Goal: Information Seeking & Learning: Learn about a topic

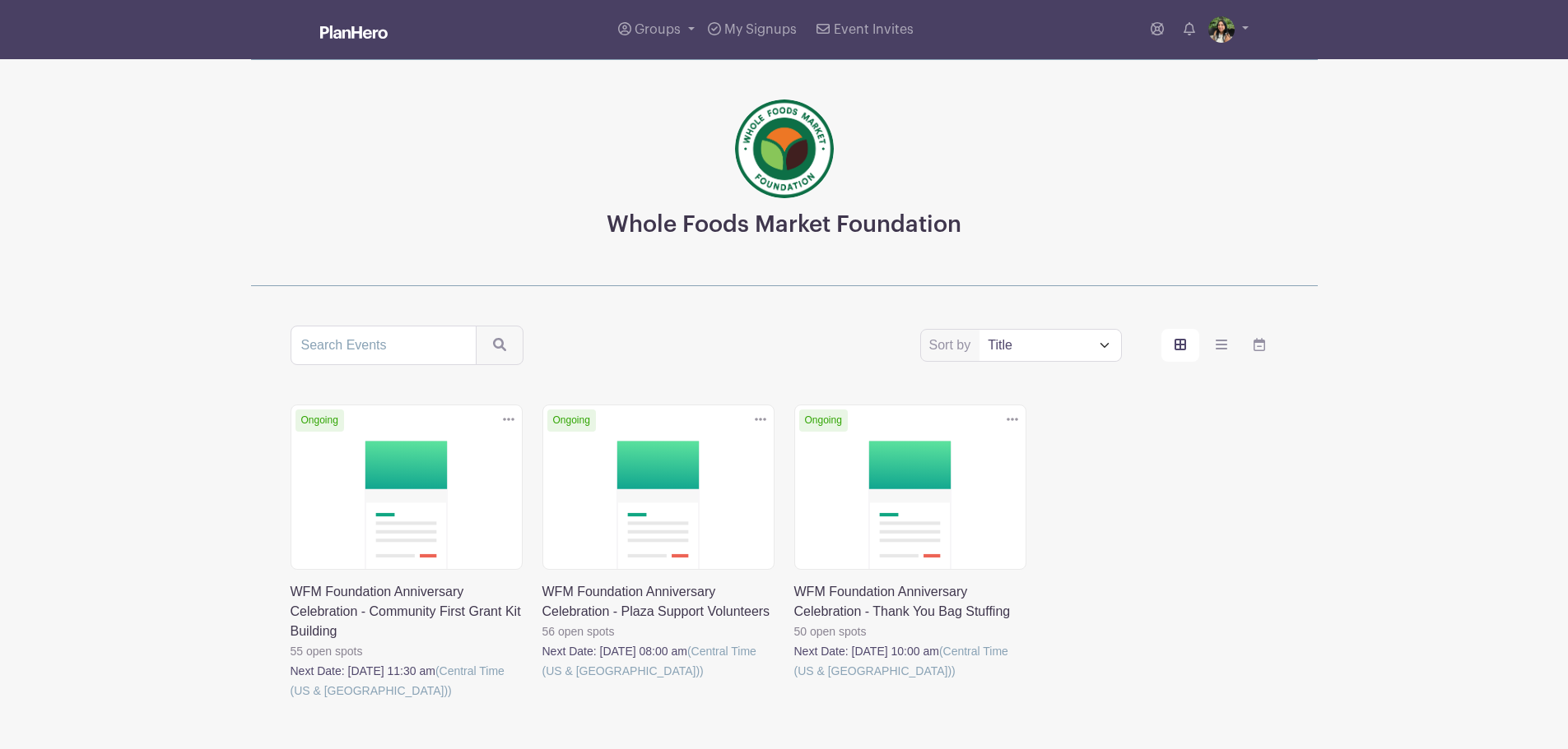
click at [794, 681] on link at bounding box center [794, 681] width 0 height 0
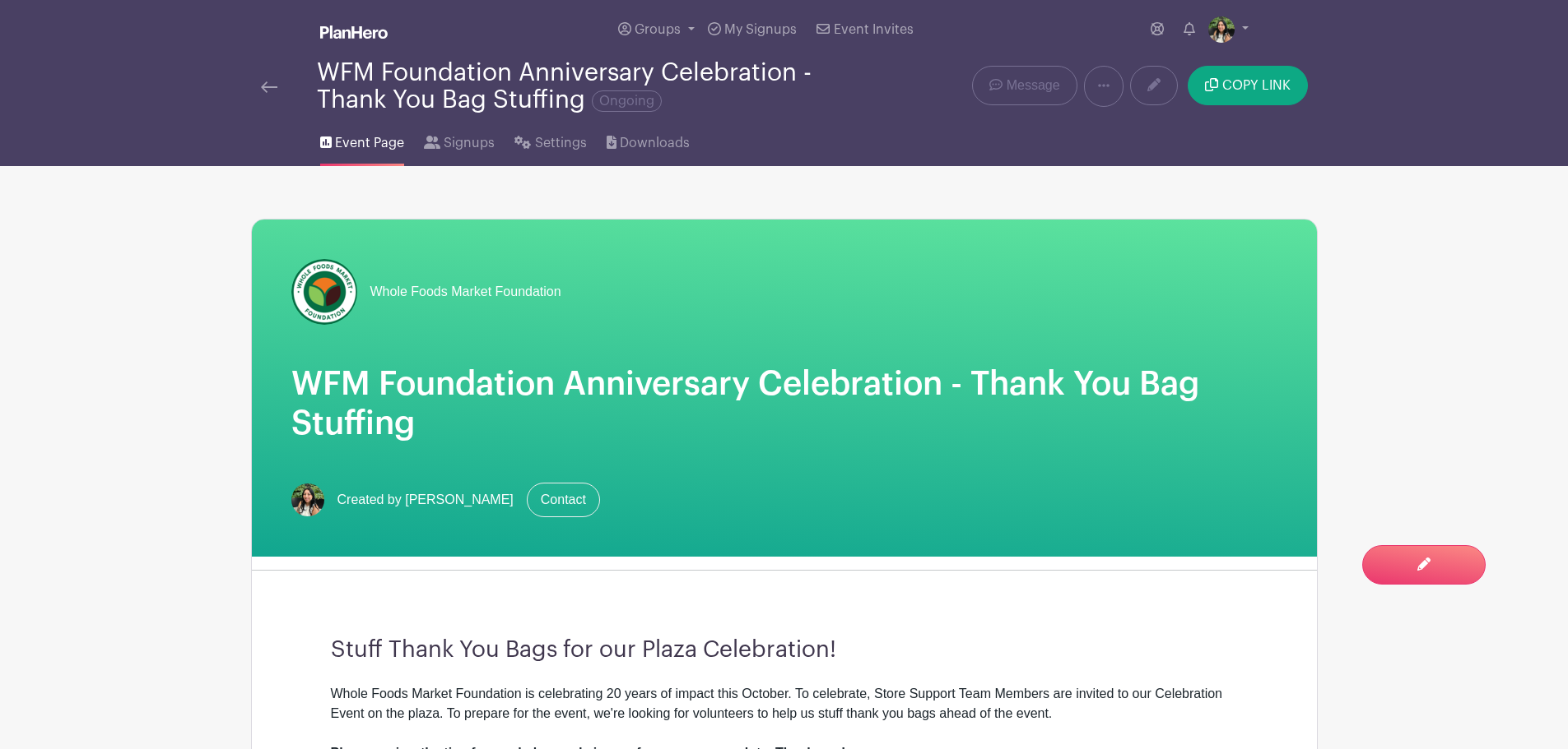
click at [277, 86] on div at bounding box center [289, 86] width 56 height 19
click at [261, 82] on img at bounding box center [269, 88] width 17 height 12
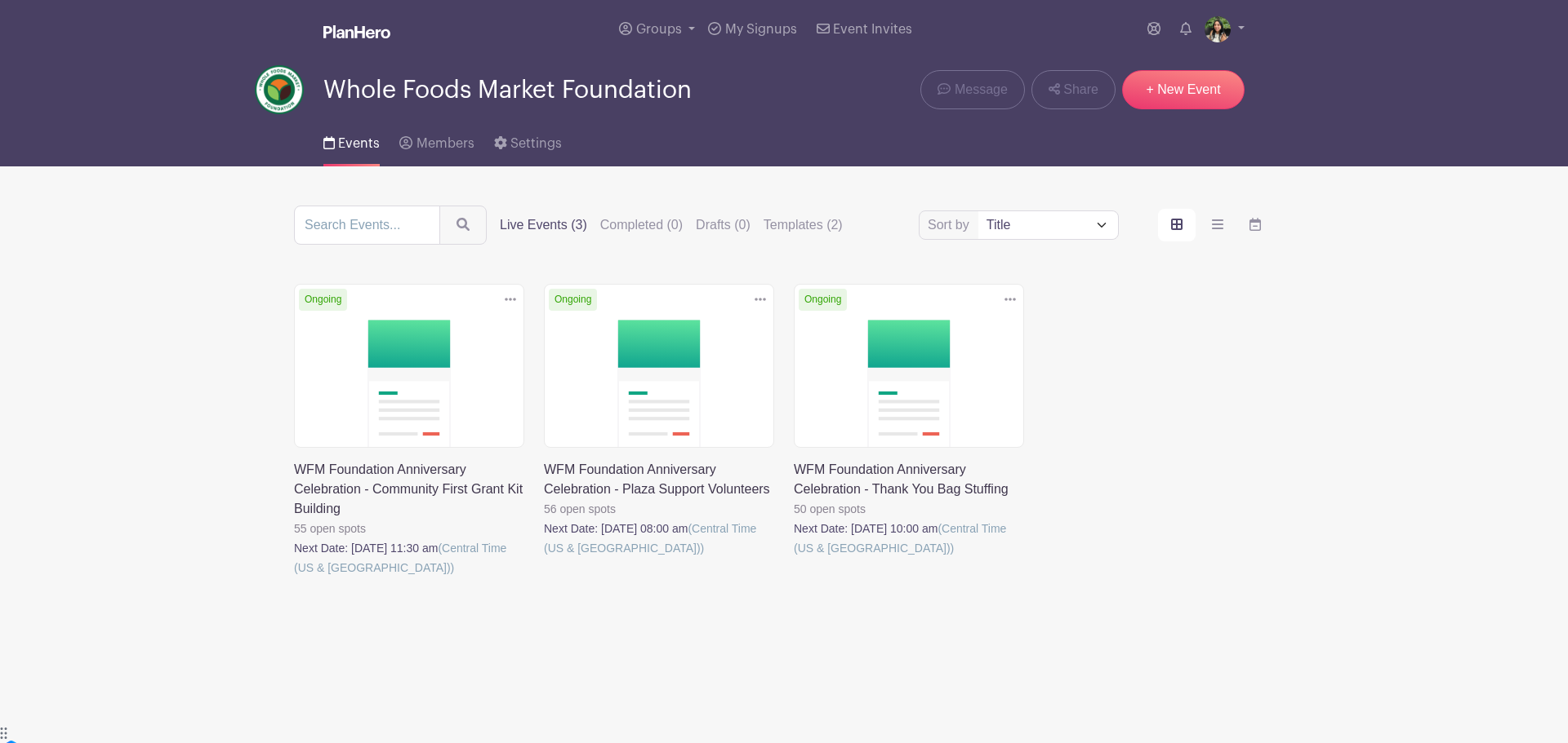
click at [544, 559] on link at bounding box center [544, 559] width 0 height 0
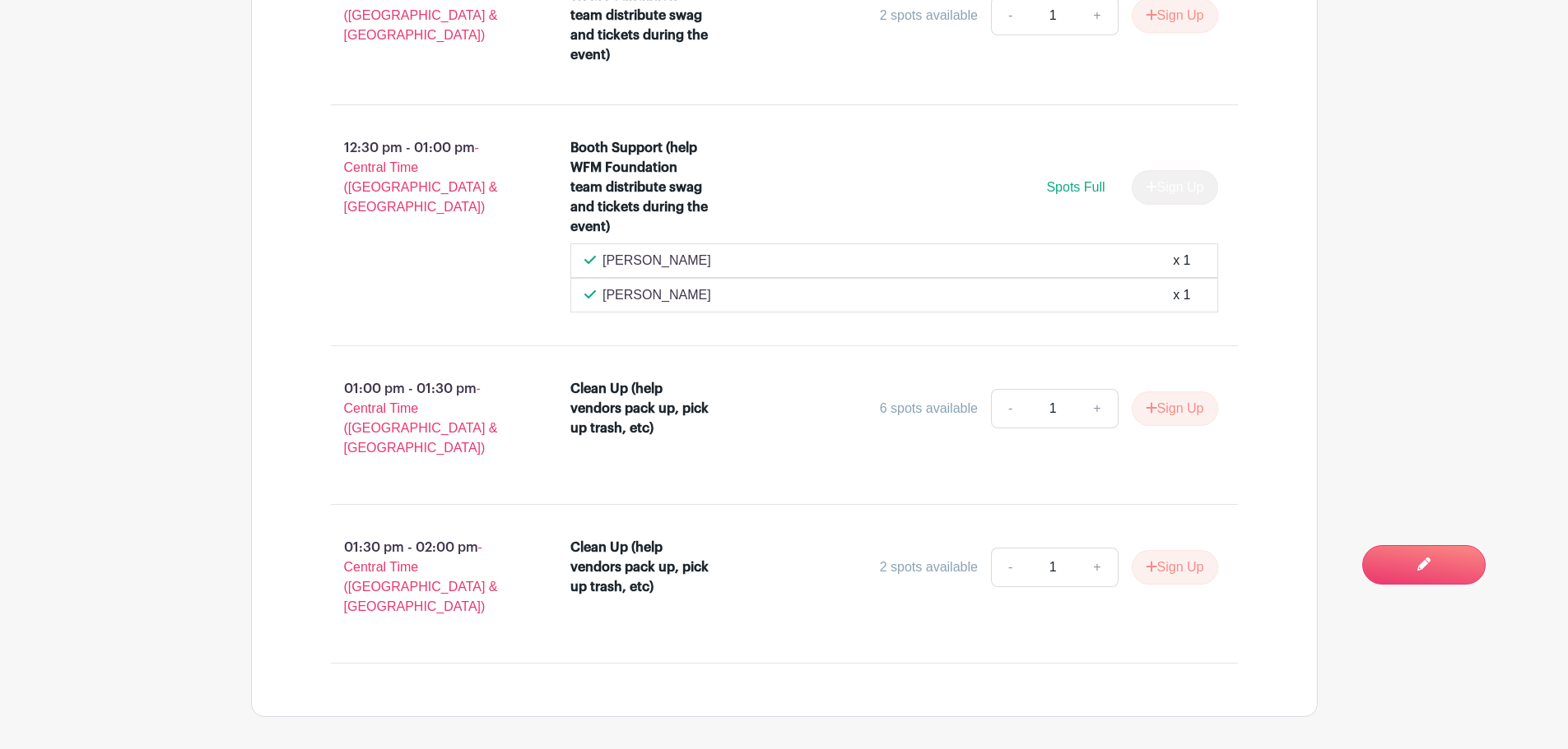
scroll to position [3918, 0]
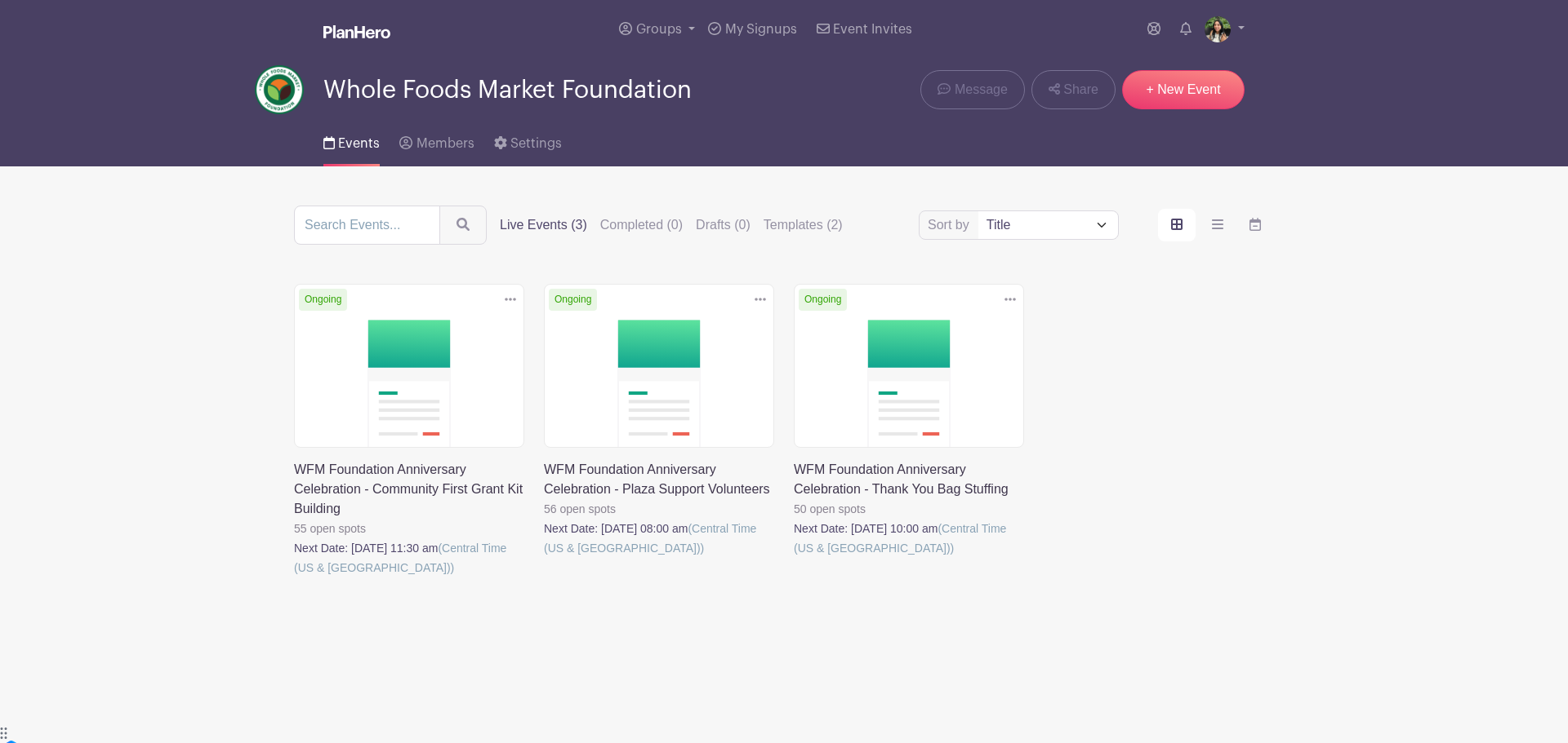
click at [294, 578] on link at bounding box center [294, 578] width 0 height 0
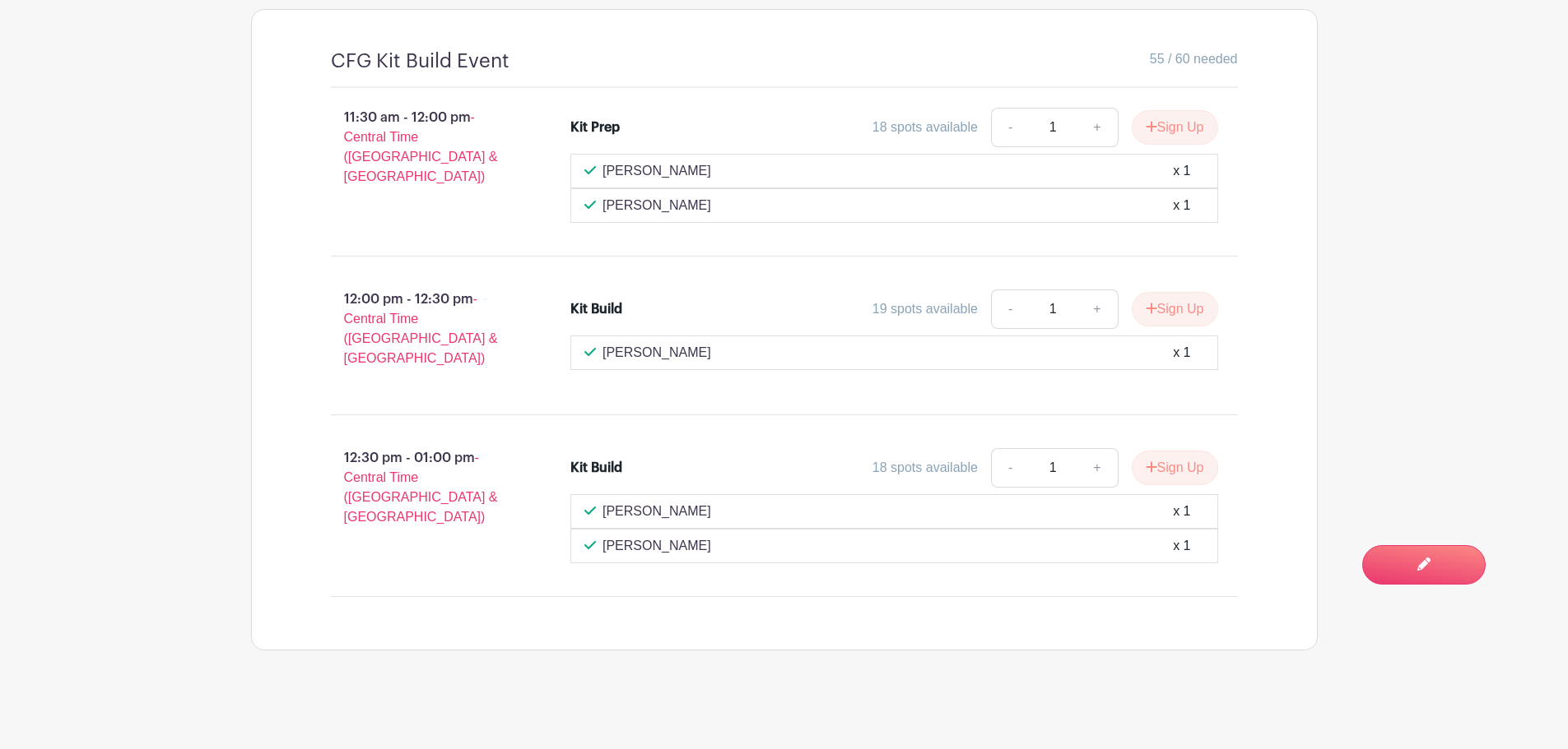
scroll to position [1062, 0]
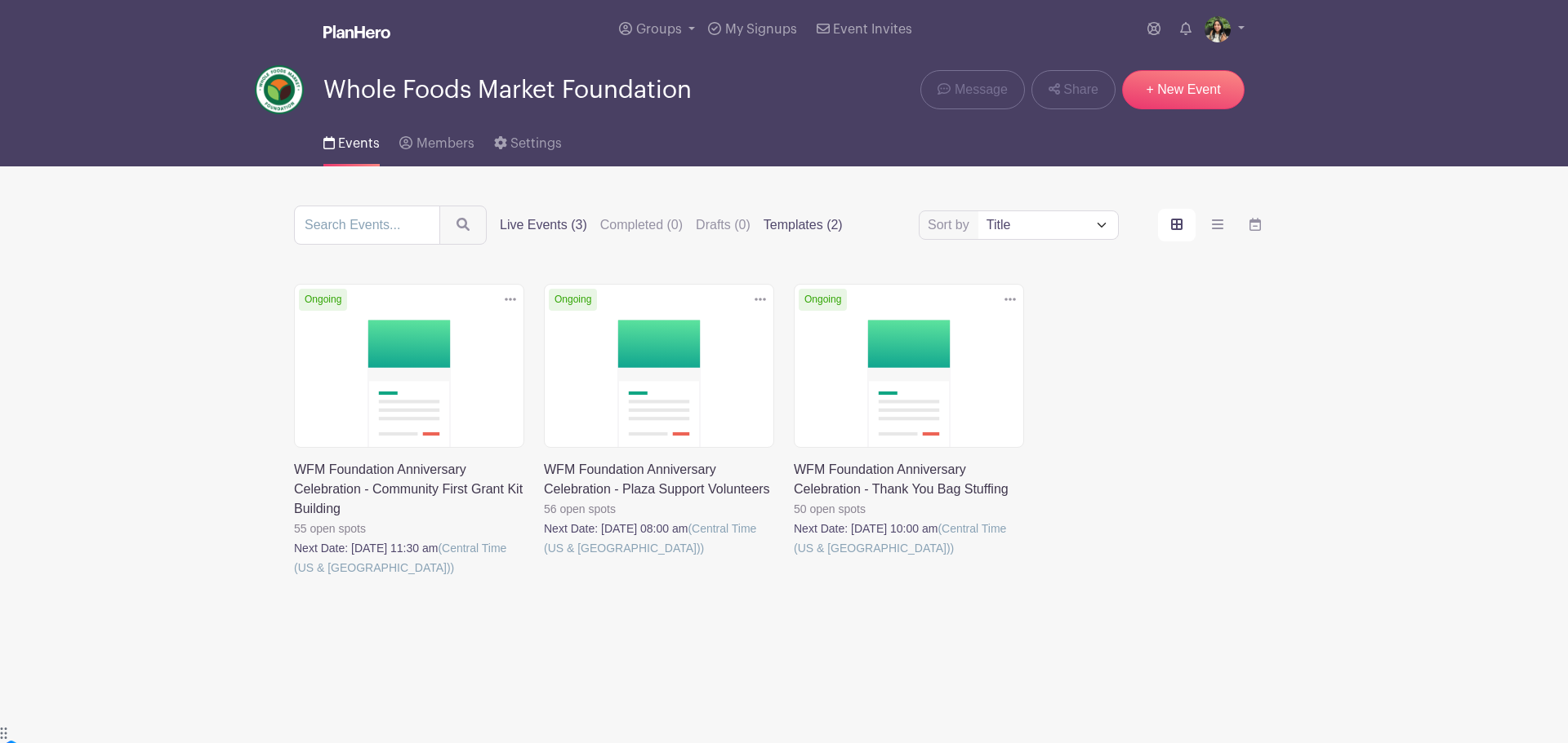
click at [801, 226] on label "Templates (2)" at bounding box center [803, 225] width 79 height 19
click at [0, 0] on input "Templates (2)" at bounding box center [0, 0] width 0 height 0
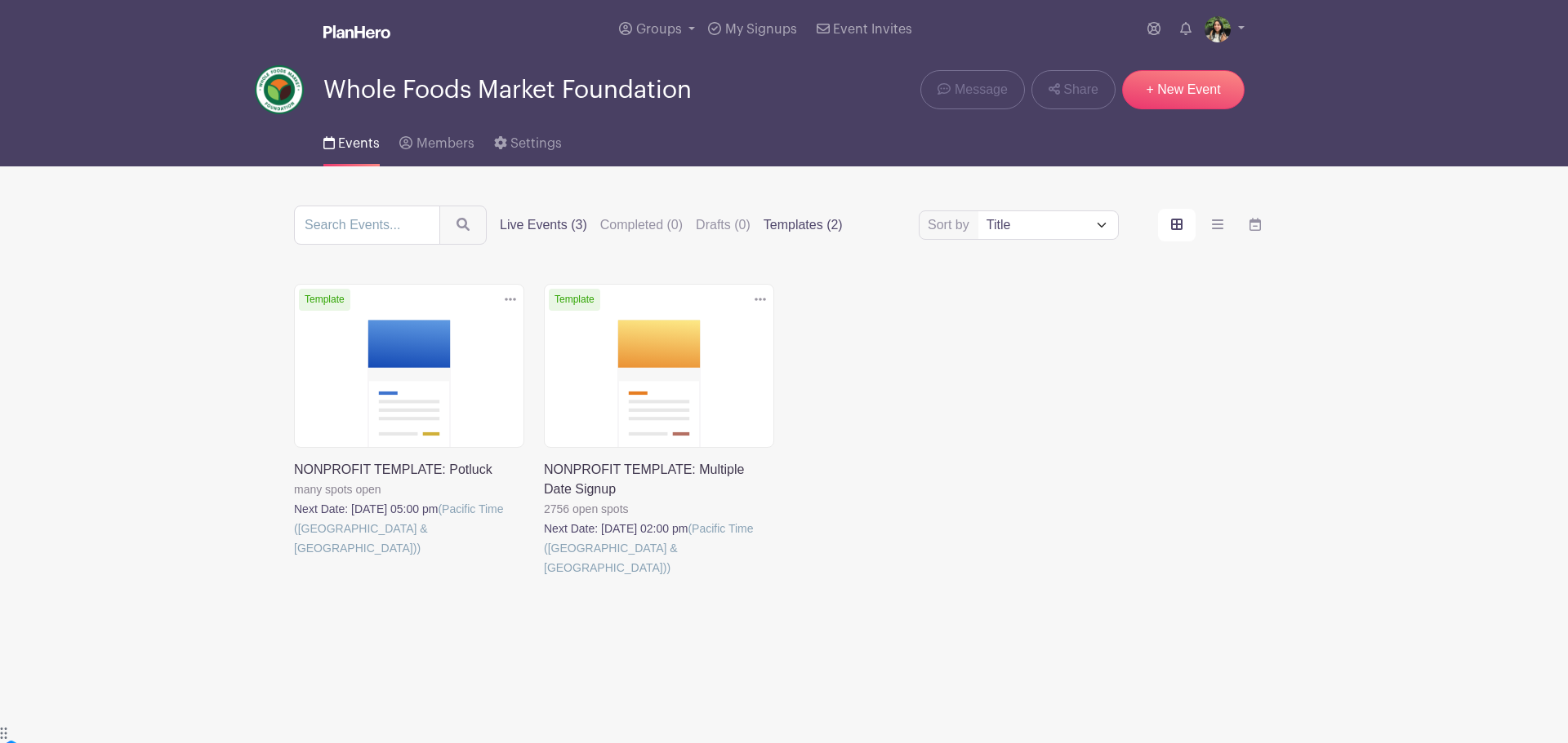
click at [538, 223] on label "Live Events (3)" at bounding box center [543, 225] width 88 height 19
click at [0, 0] on input "Live Events (3)" at bounding box center [0, 0] width 0 height 0
